Goal: Complete application form

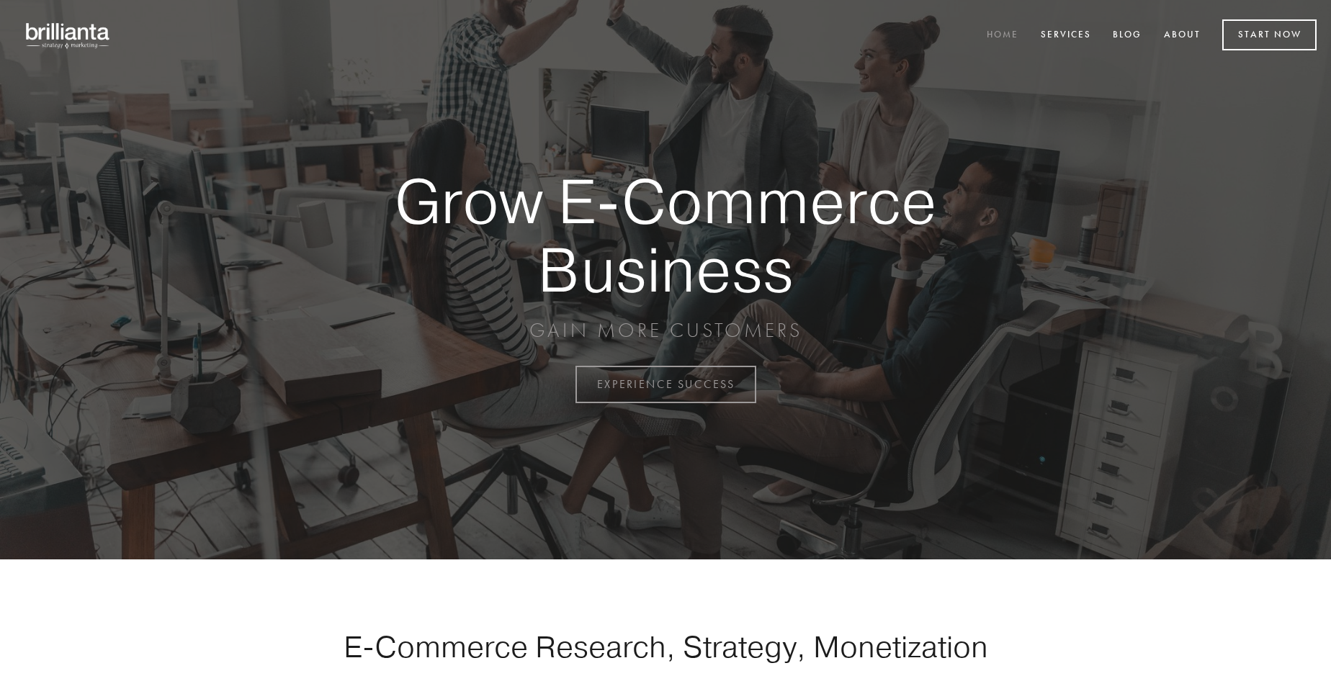
scroll to position [3774, 0]
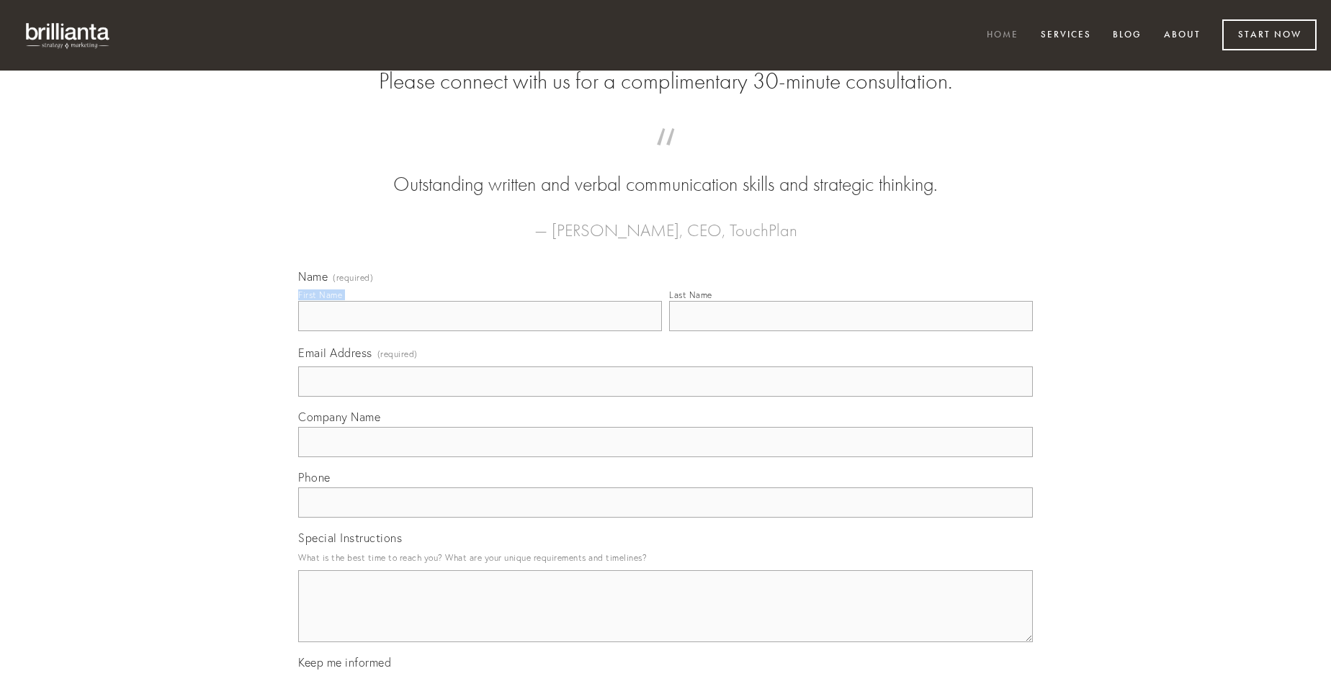
type input "[PERSON_NAME]"
click at [850, 331] on input "Last Name" at bounding box center [851, 316] width 364 height 30
type input "[PERSON_NAME]"
click at [665, 397] on input "Email Address (required)" at bounding box center [665, 381] width 734 height 30
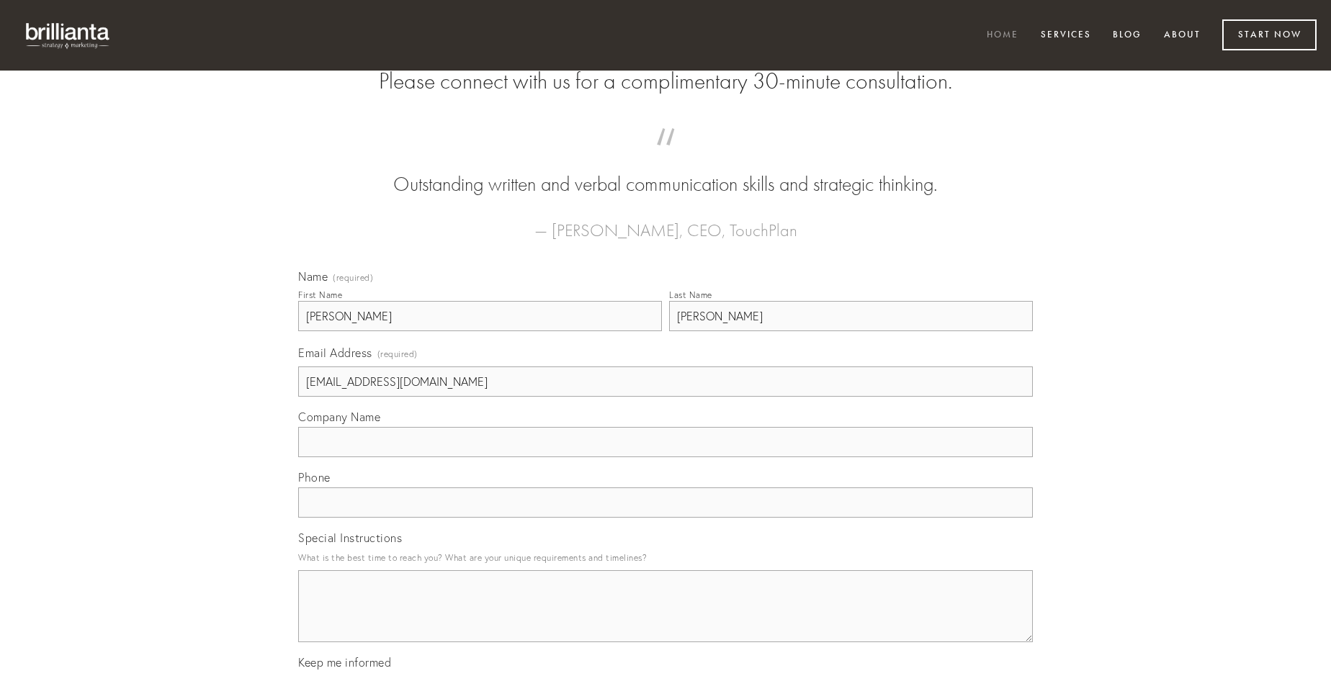
type input "[EMAIL_ADDRESS][DOMAIN_NAME]"
click at [665, 457] on input "Company Name" at bounding box center [665, 442] width 734 height 30
type input "vado"
click at [665, 518] on input "text" at bounding box center [665, 502] width 734 height 30
click at [665, 619] on textarea "Special Instructions" at bounding box center [665, 606] width 734 height 72
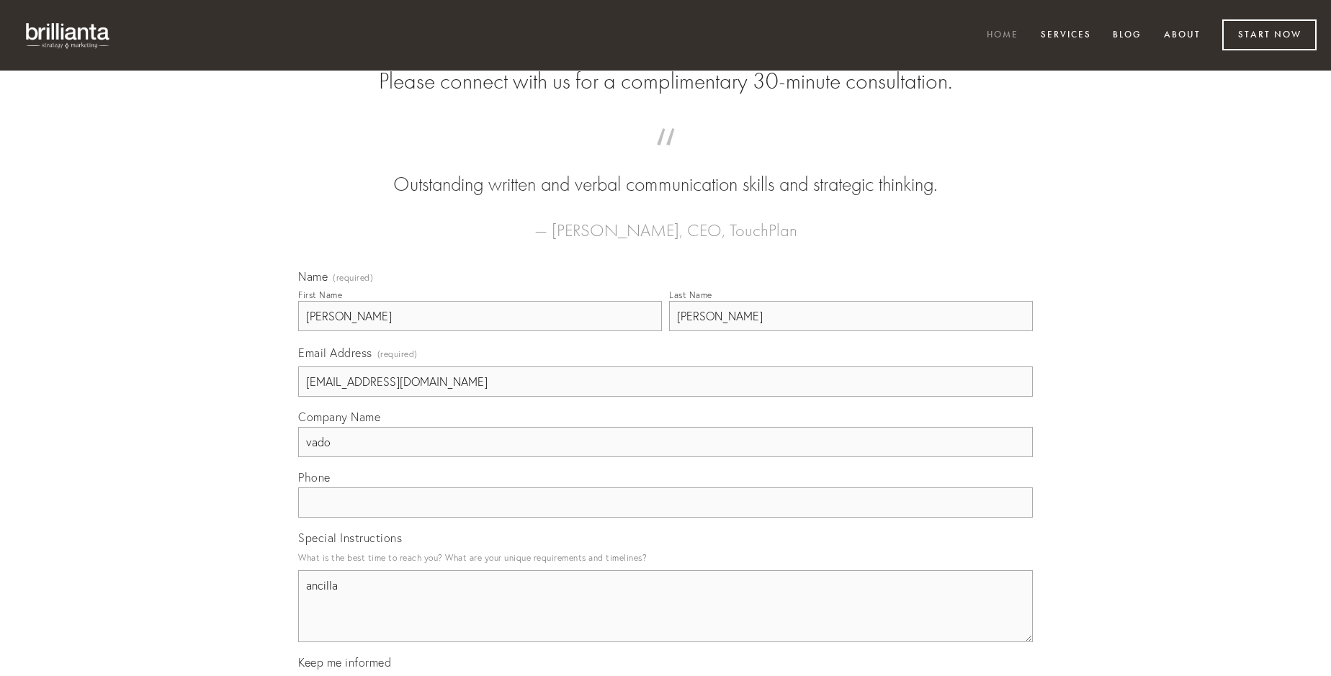
type textarea "ancilla"
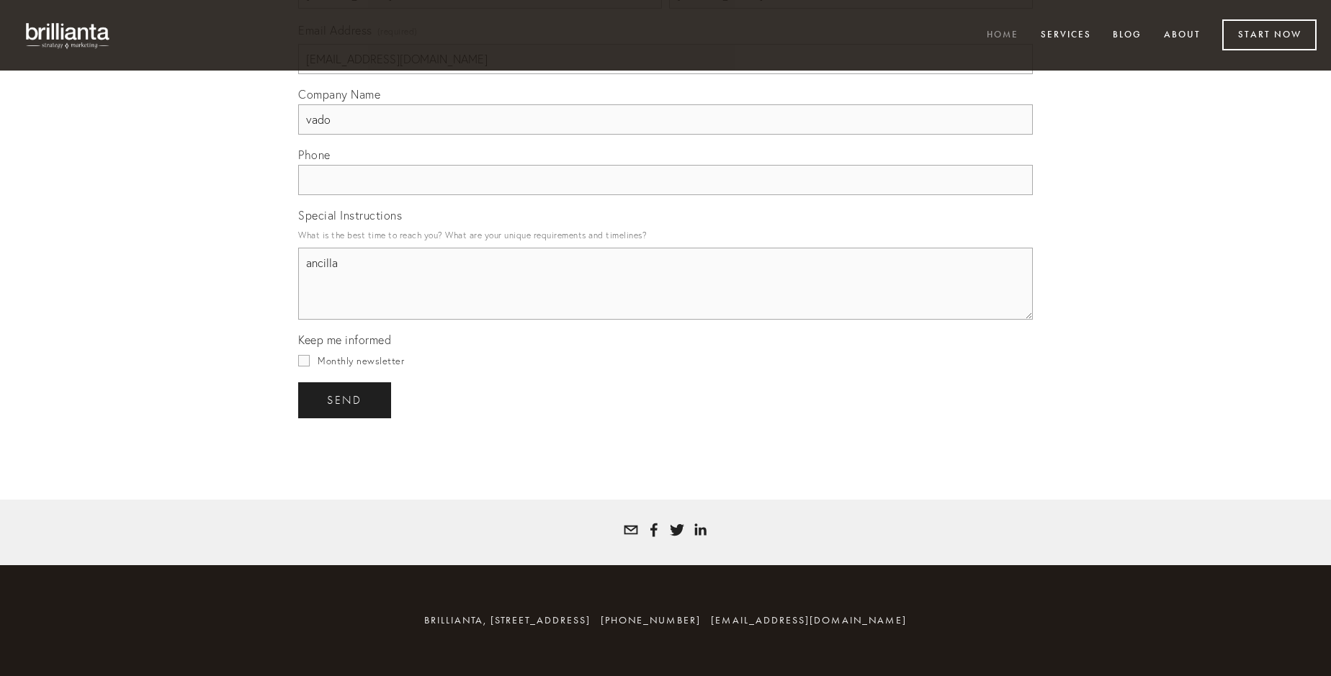
click at [346, 400] on span "send" at bounding box center [344, 400] width 35 height 13
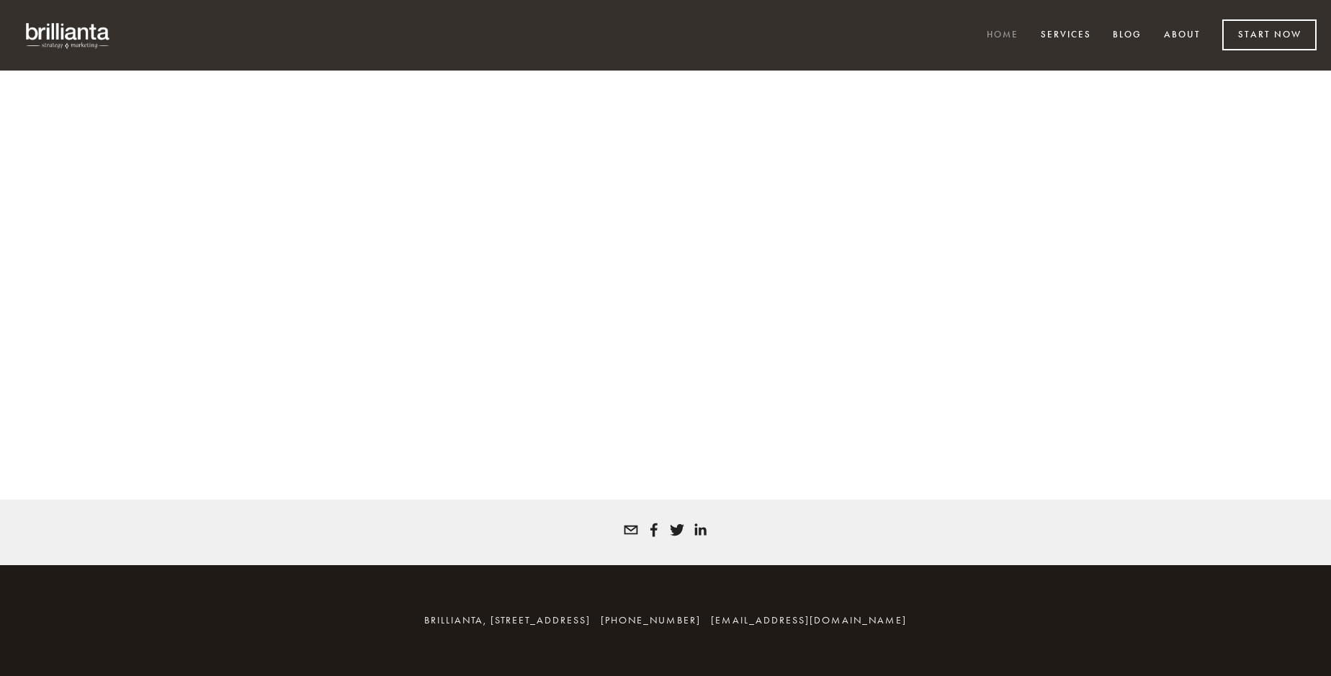
scroll to position [3755, 0]
